Goal: Information Seeking & Learning: Find specific page/section

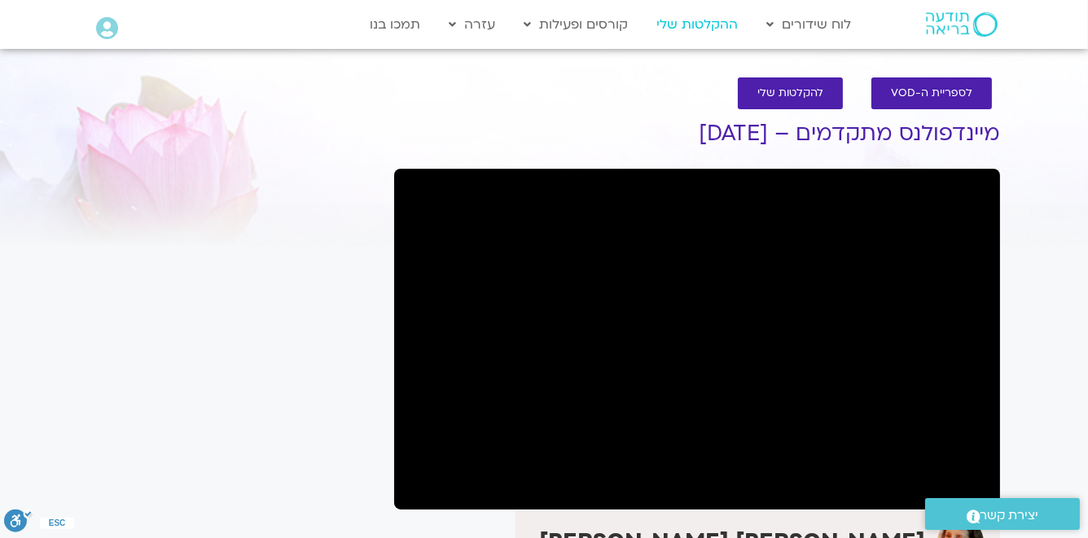
click at [717, 24] on link "ההקלטות שלי" at bounding box center [697, 24] width 98 height 31
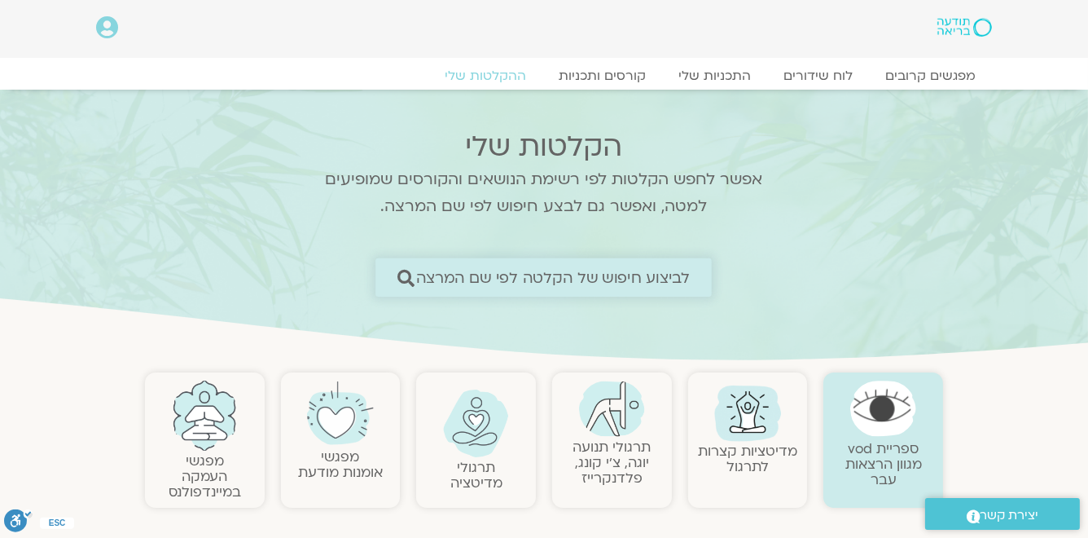
click at [659, 285] on span "לביצוע חיפוש של הקלטה לפי שם המרצה" at bounding box center [553, 277] width 275 height 17
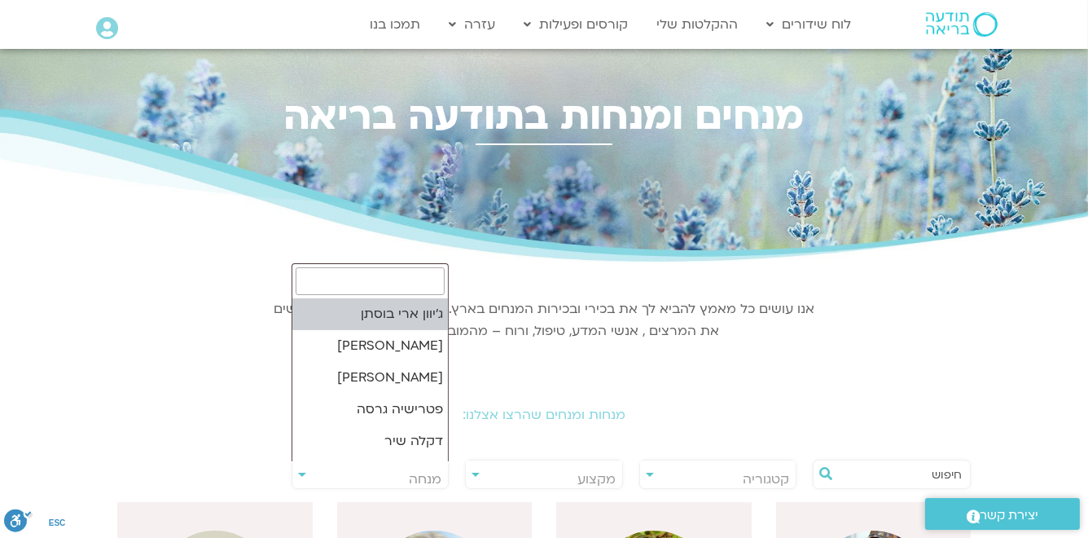
click at [431, 473] on span "מנחה" at bounding box center [425, 479] width 33 height 18
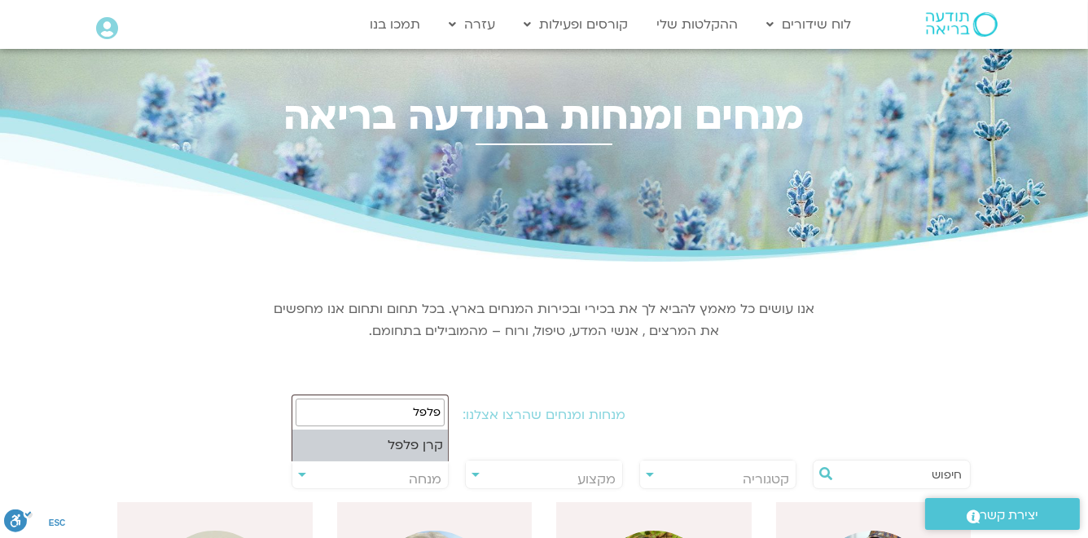
type input "פלפל"
select select "*****"
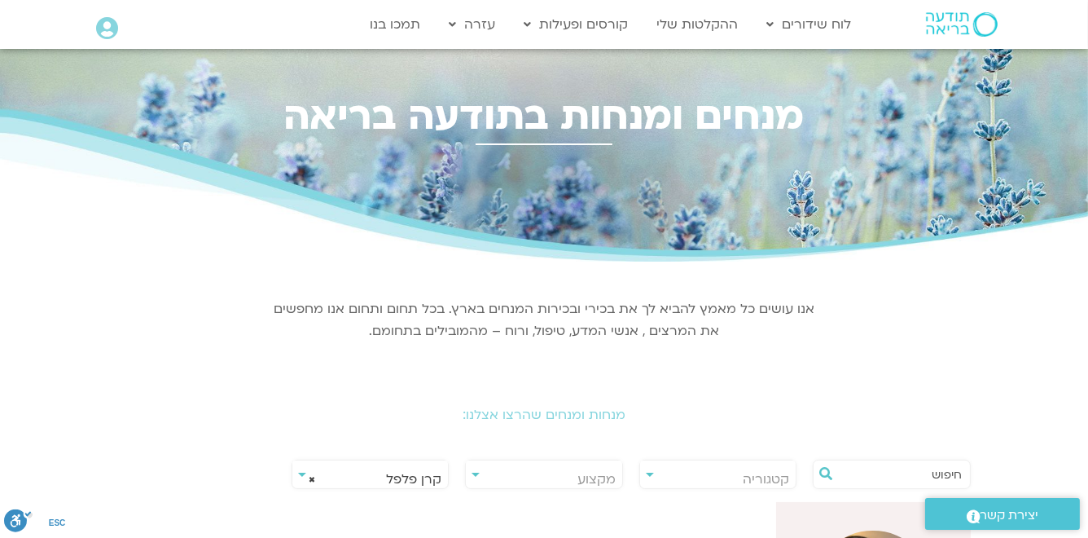
scroll to position [196, 0]
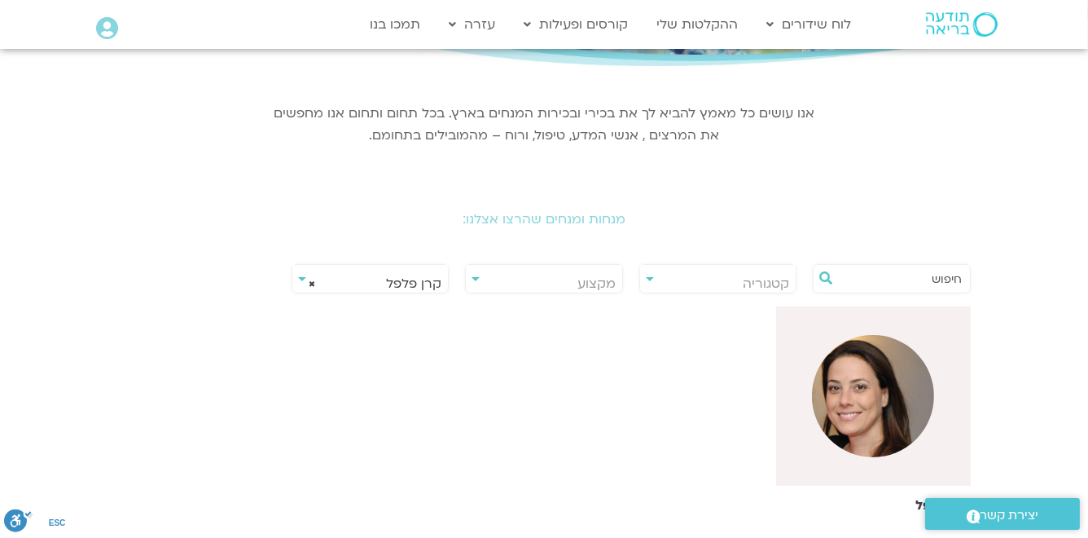
click at [856, 384] on img at bounding box center [873, 396] width 122 height 122
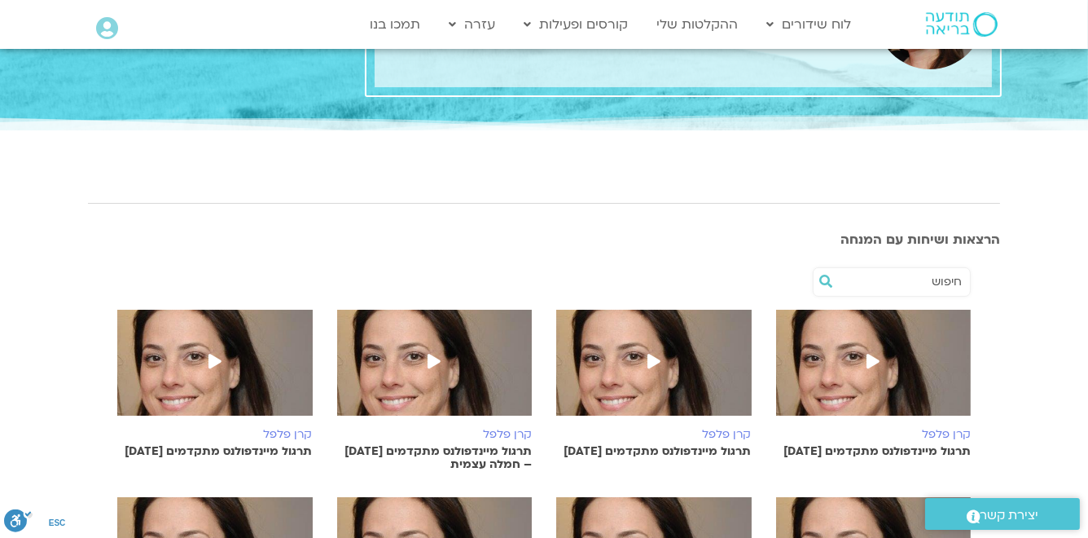
scroll to position [196, 0]
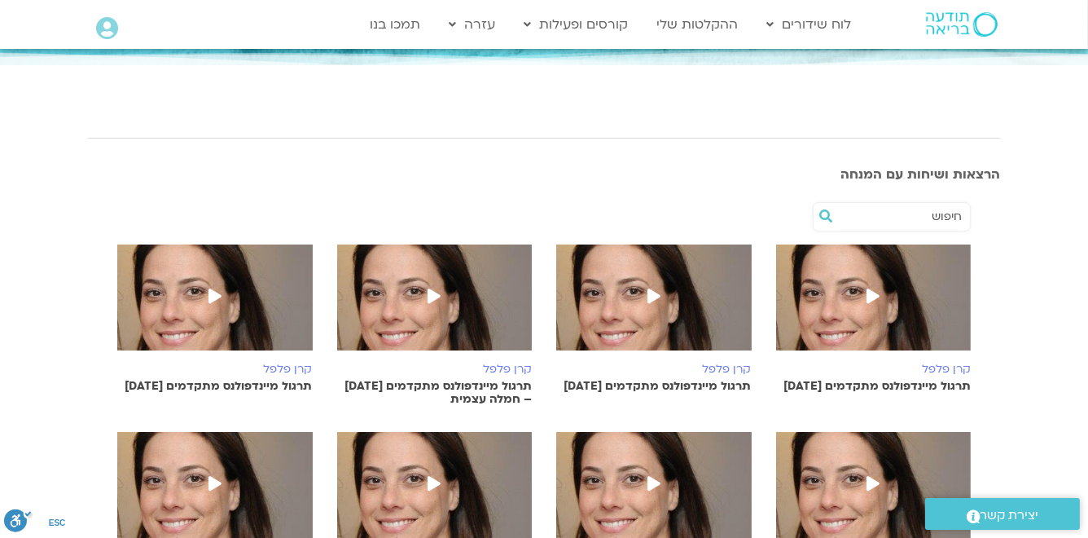
click at [654, 295] on icon at bounding box center [654, 295] width 13 height 15
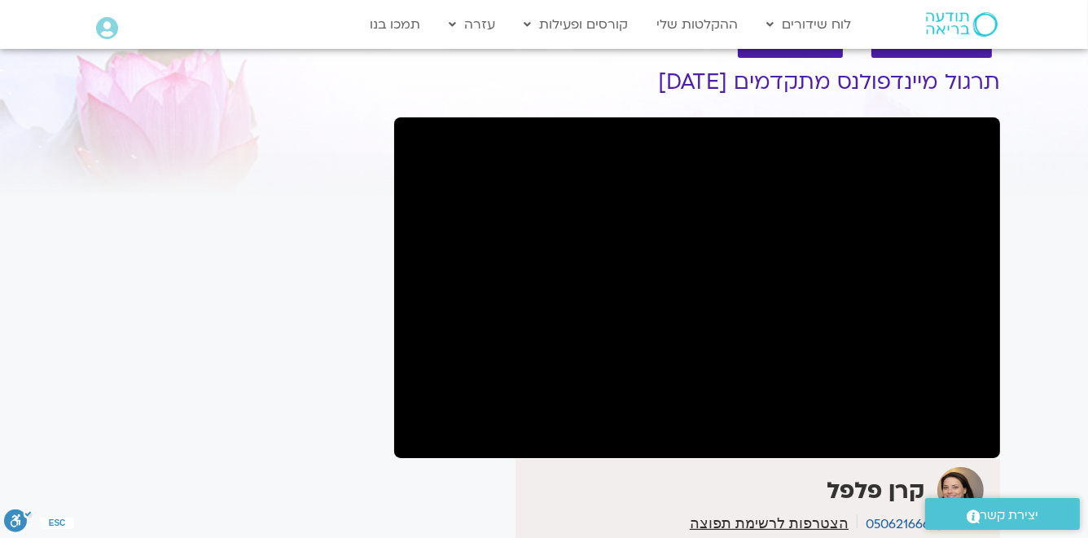
scroll to position [53, 0]
